Goal: Transaction & Acquisition: Purchase product/service

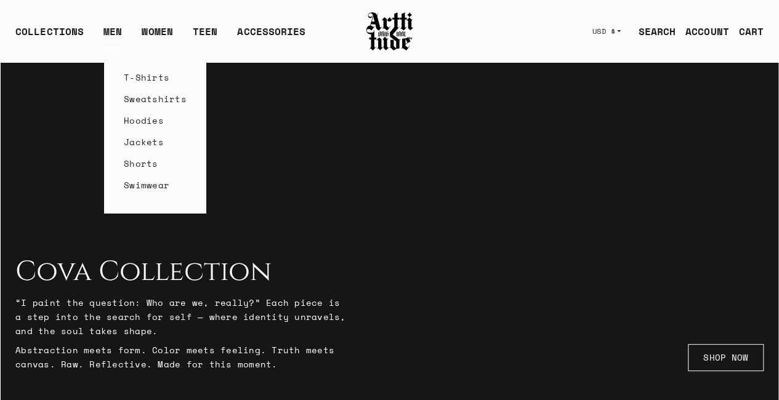
click at [161, 141] on link "Jackets" at bounding box center [155, 142] width 63 height 22
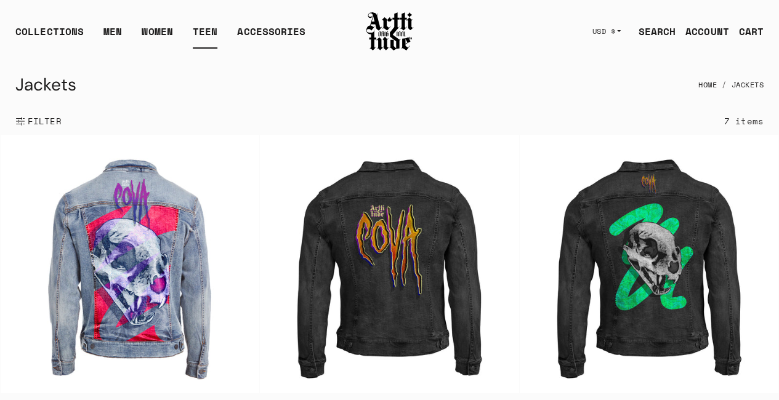
click at [208, 31] on link "TEEN" at bounding box center [205, 36] width 25 height 25
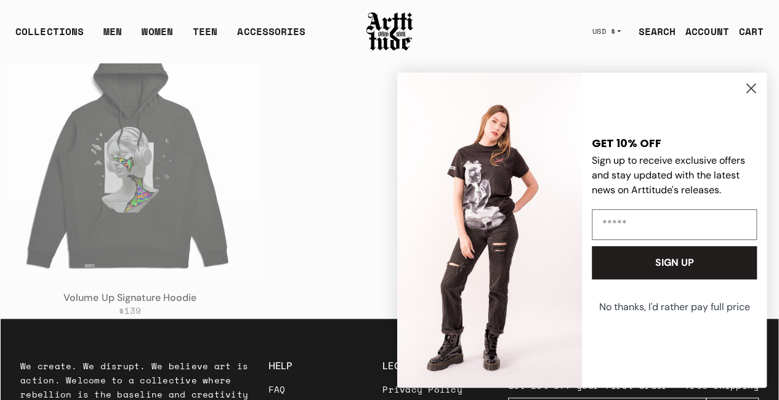
scroll to position [431, 0]
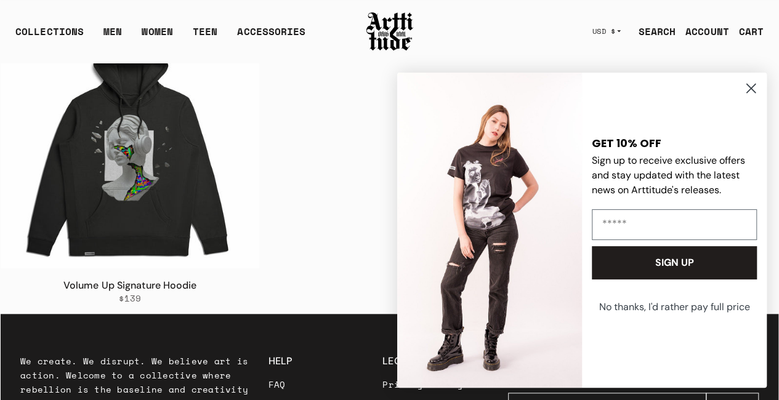
click at [753, 94] on circle "Close dialog" at bounding box center [751, 88] width 20 height 20
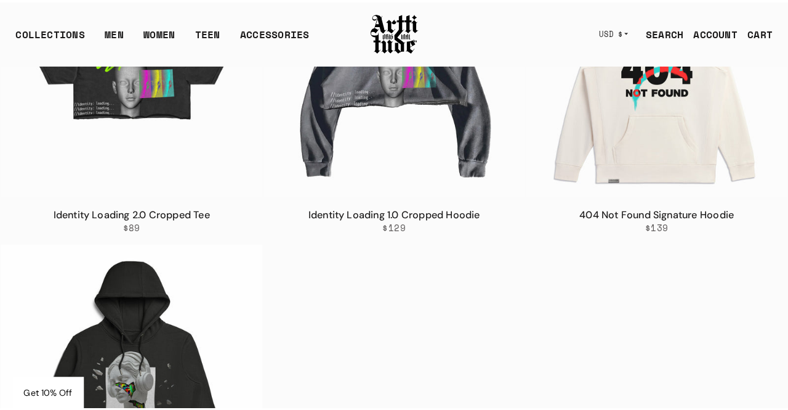
scroll to position [123, 0]
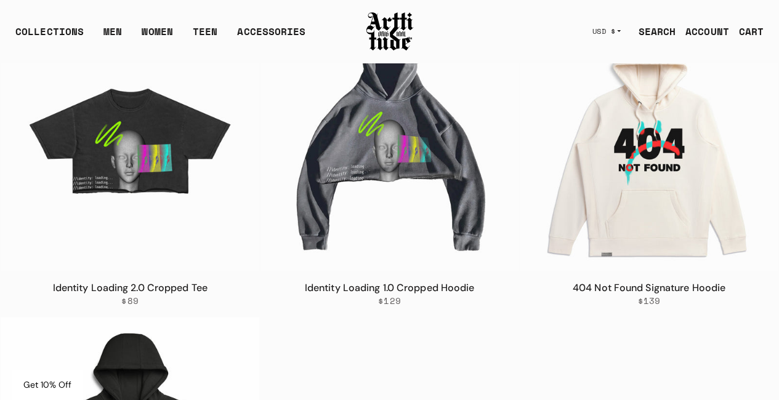
click at [655, 31] on link "SEARCH" at bounding box center [651, 31] width 47 height 25
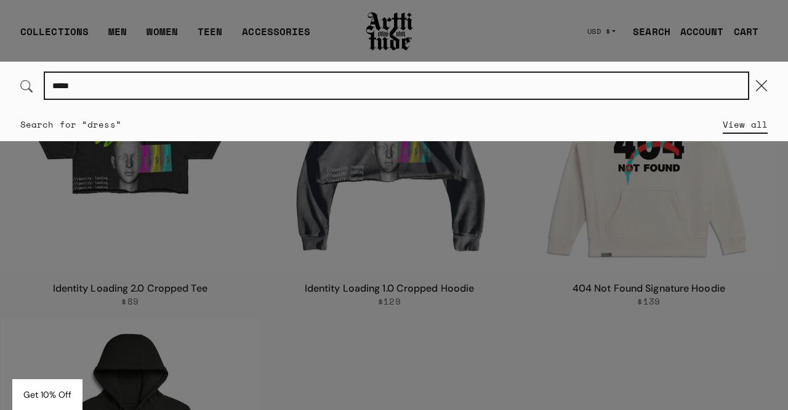
type input "*****"
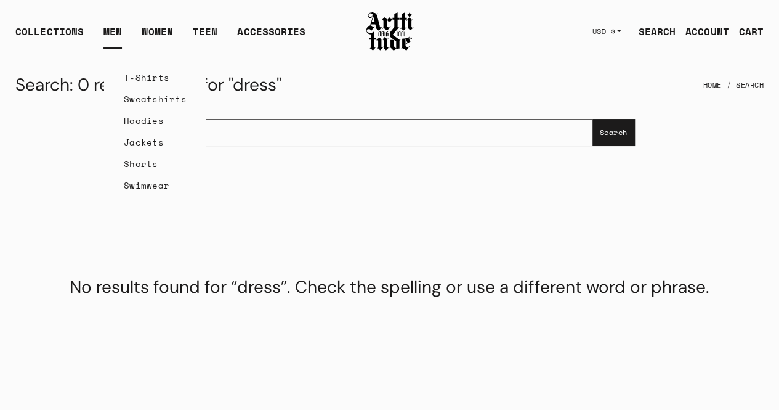
click at [142, 77] on link "T-Shirts" at bounding box center [155, 78] width 63 height 22
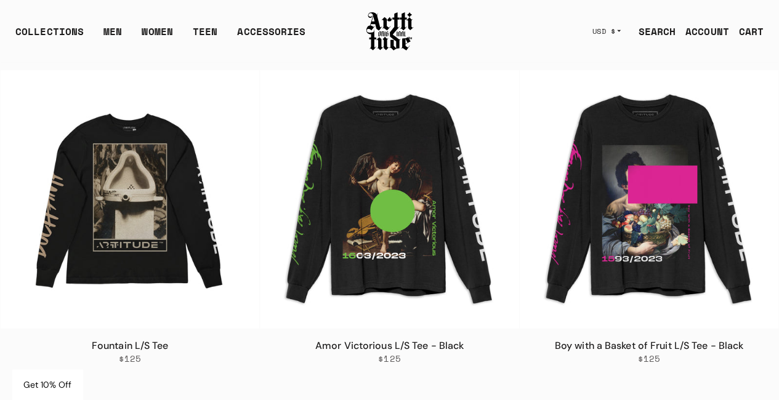
scroll to position [1971, 0]
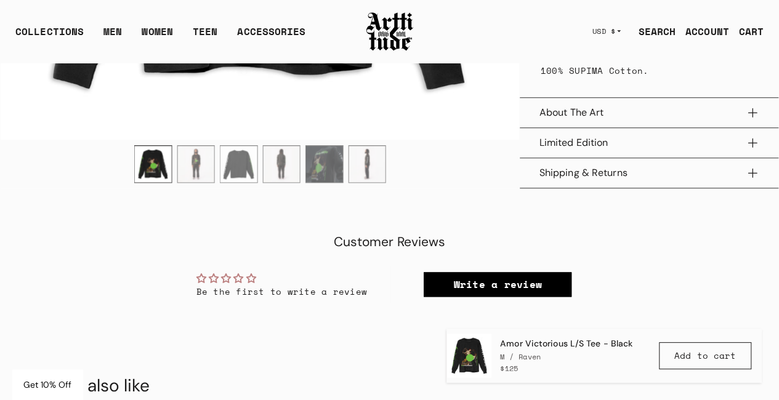
scroll to position [678, 0]
